Goal: Navigation & Orientation: Find specific page/section

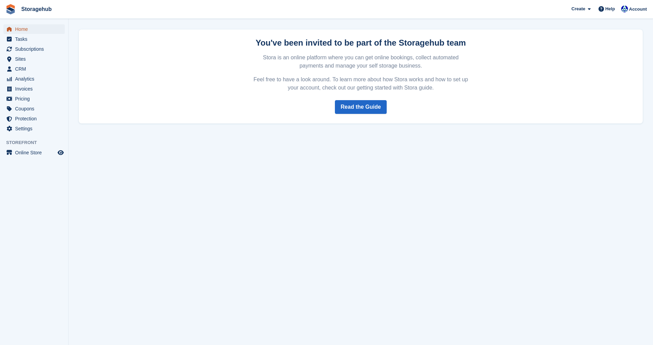
click at [17, 26] on span "Home" at bounding box center [35, 29] width 41 height 10
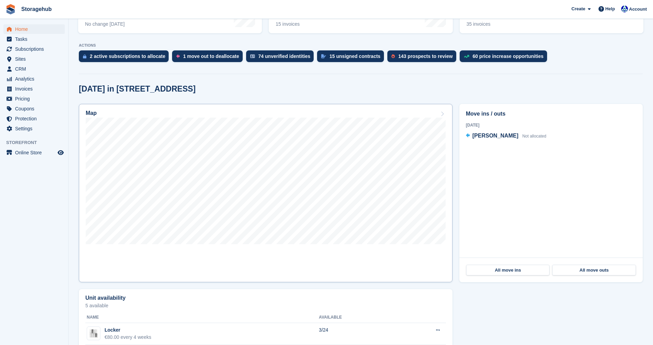
scroll to position [137, 0]
